Goal: Information Seeking & Learning: Learn about a topic

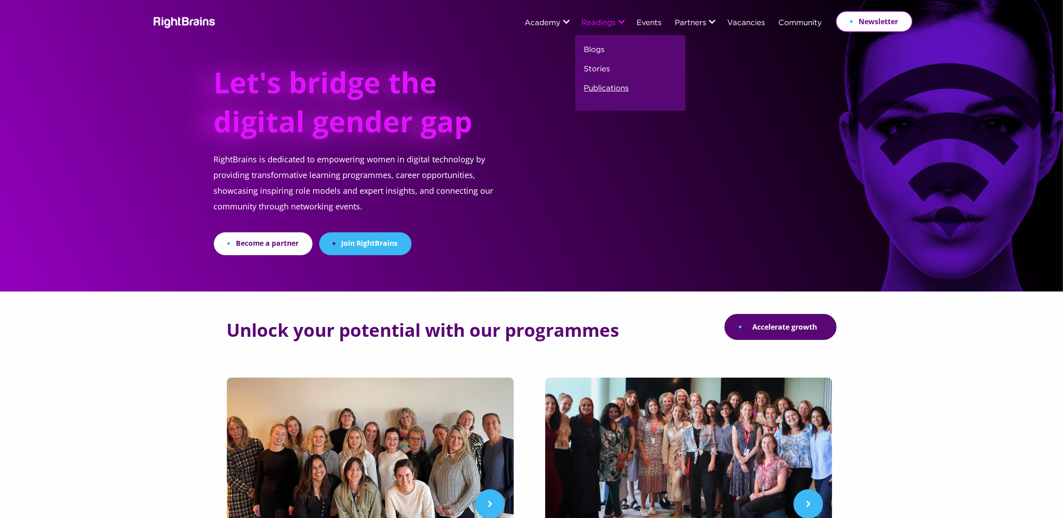
click at [602, 86] on link "Publications" at bounding box center [606, 91] width 45 height 19
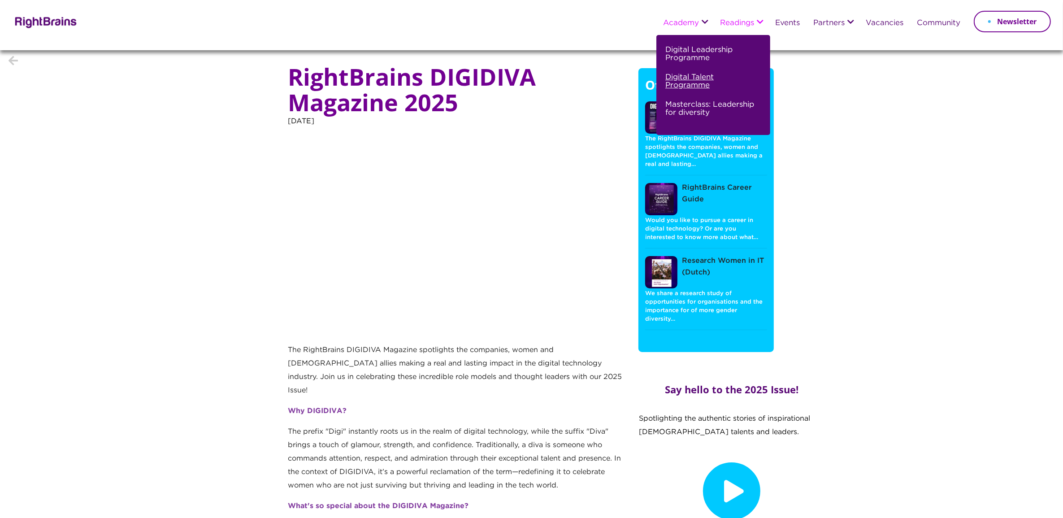
click at [678, 82] on link "Digital Talent Programme" at bounding box center [712, 84] width 94 height 27
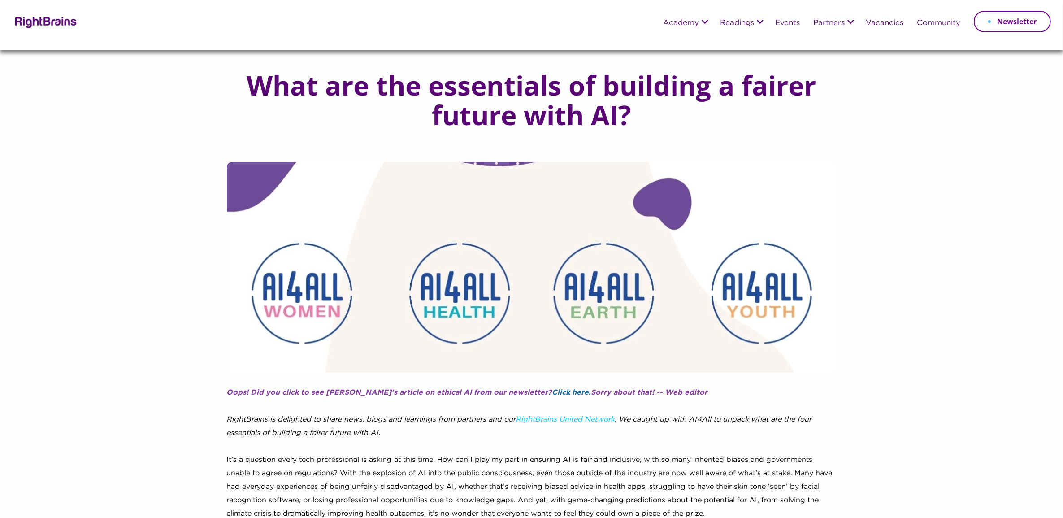
click at [552, 389] on link "Click here." at bounding box center [571, 392] width 39 height 7
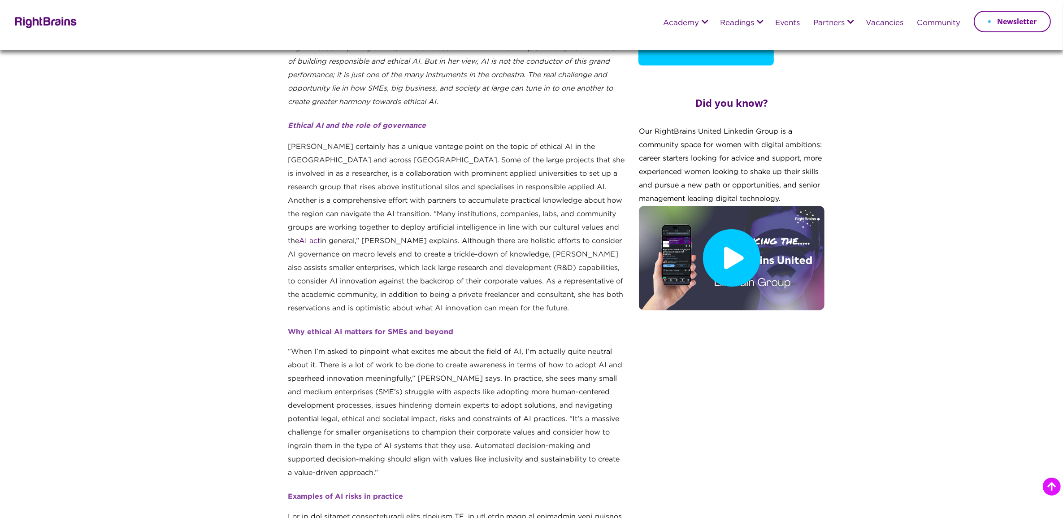
scroll to position [224, 0]
